Goal: Transaction & Acquisition: Purchase product/service

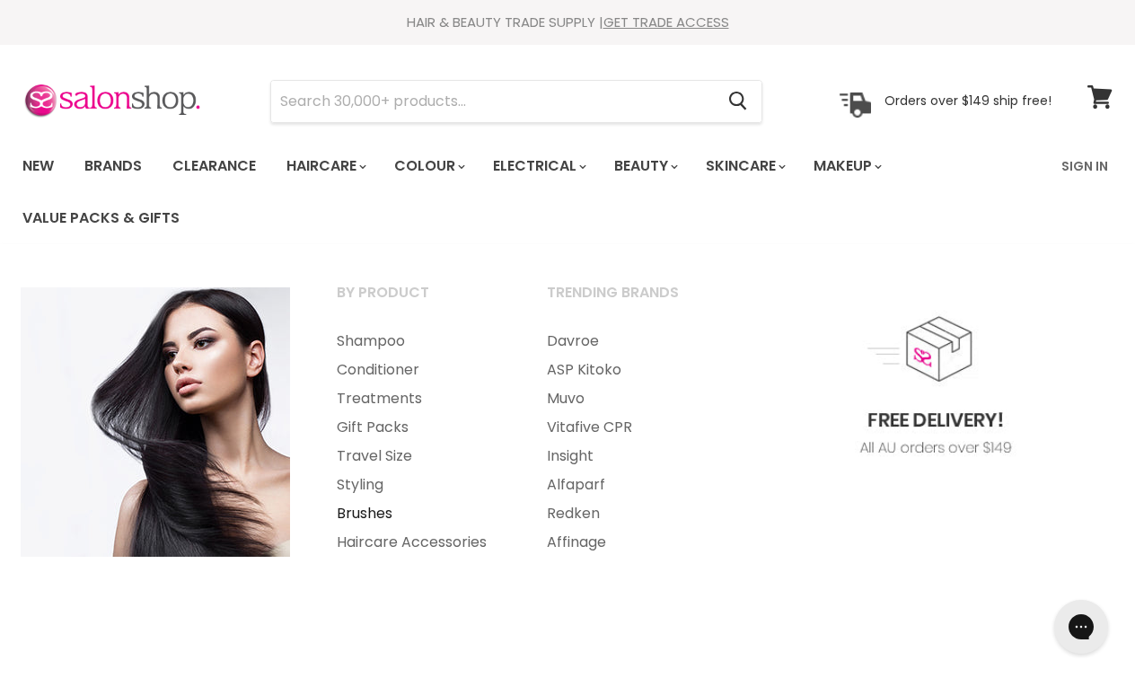
click at [356, 510] on link "Brushes" at bounding box center [417, 513] width 207 height 29
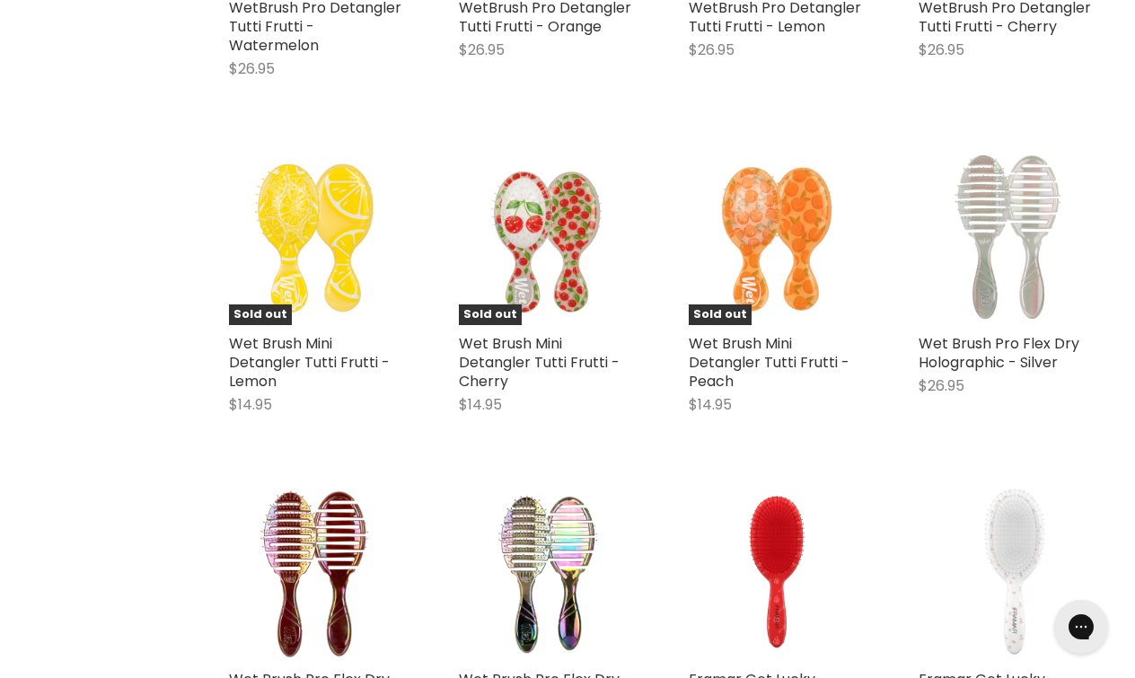
scroll to position [696, 0]
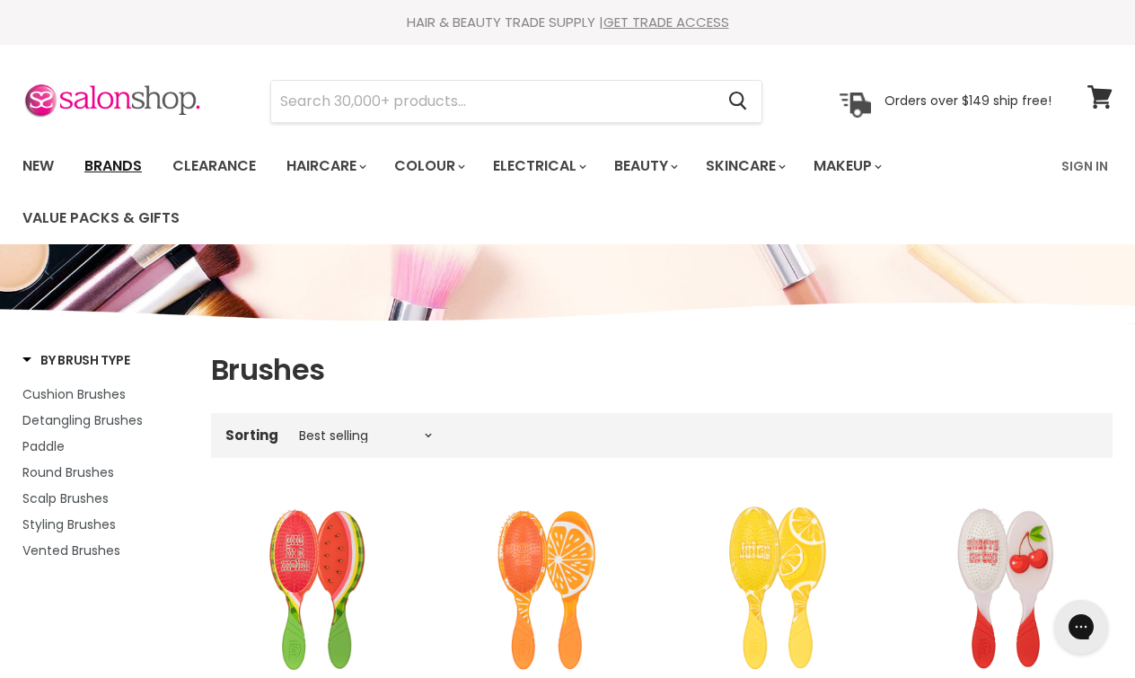
click at [119, 166] on link "Brands" at bounding box center [113, 166] width 84 height 38
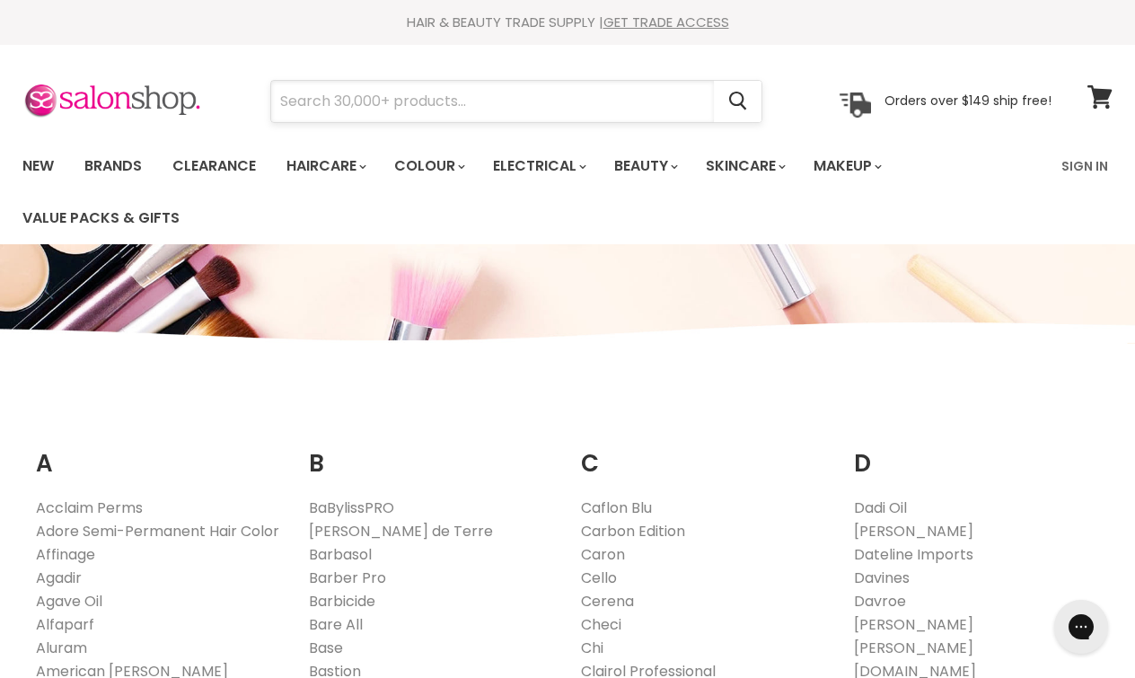
click at [355, 97] on input "Search" at bounding box center [492, 101] width 443 height 41
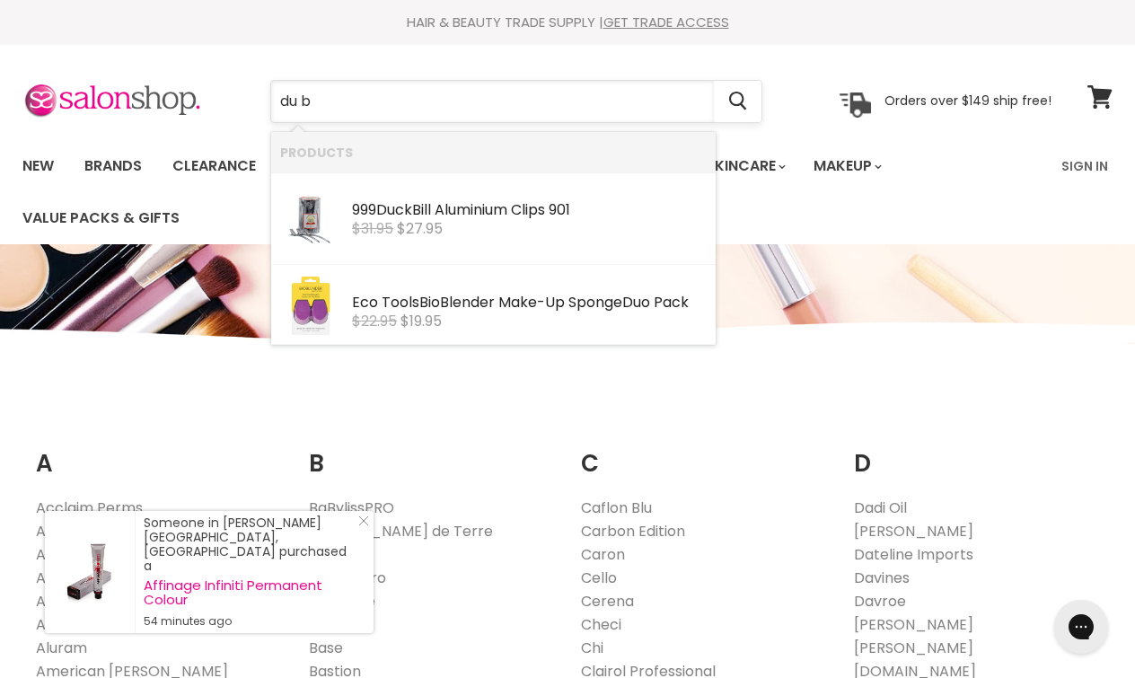
type input "du bo"
